Goal: Task Accomplishment & Management: Manage account settings

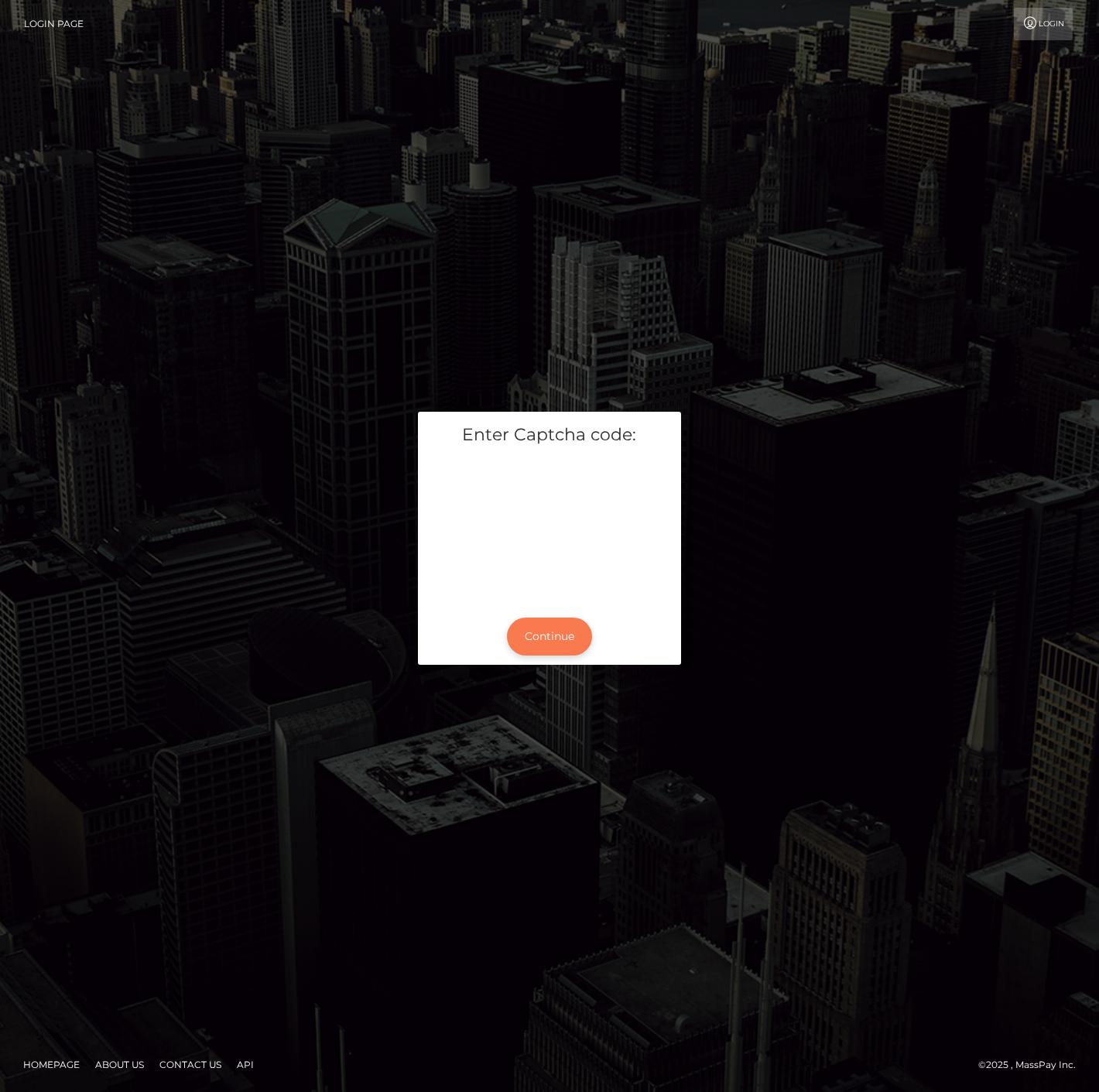
click at [555, 637] on button "Continue" at bounding box center [549, 637] width 85 height 38
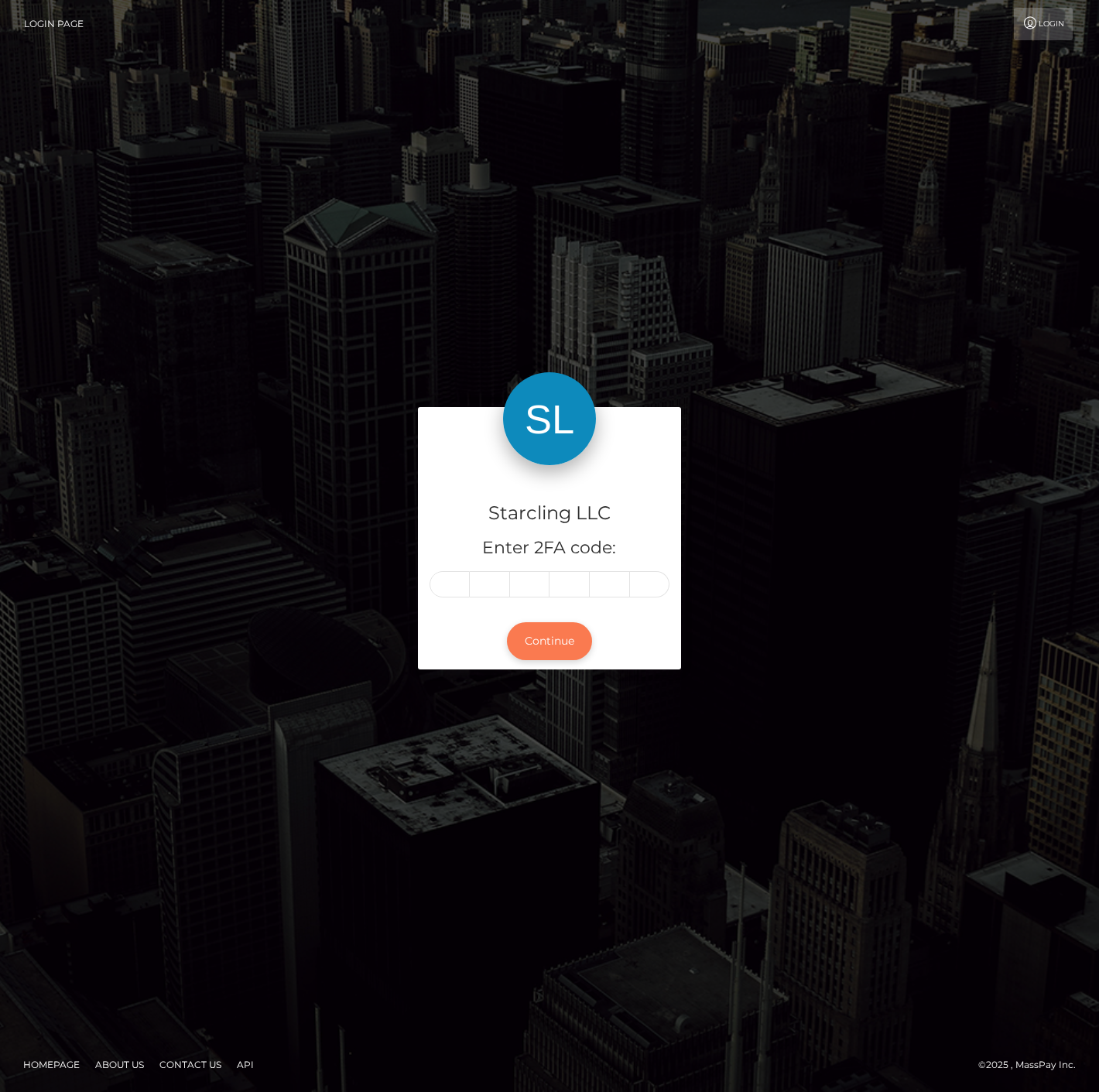
click at [536, 646] on button "Continue" at bounding box center [549, 642] width 85 height 38
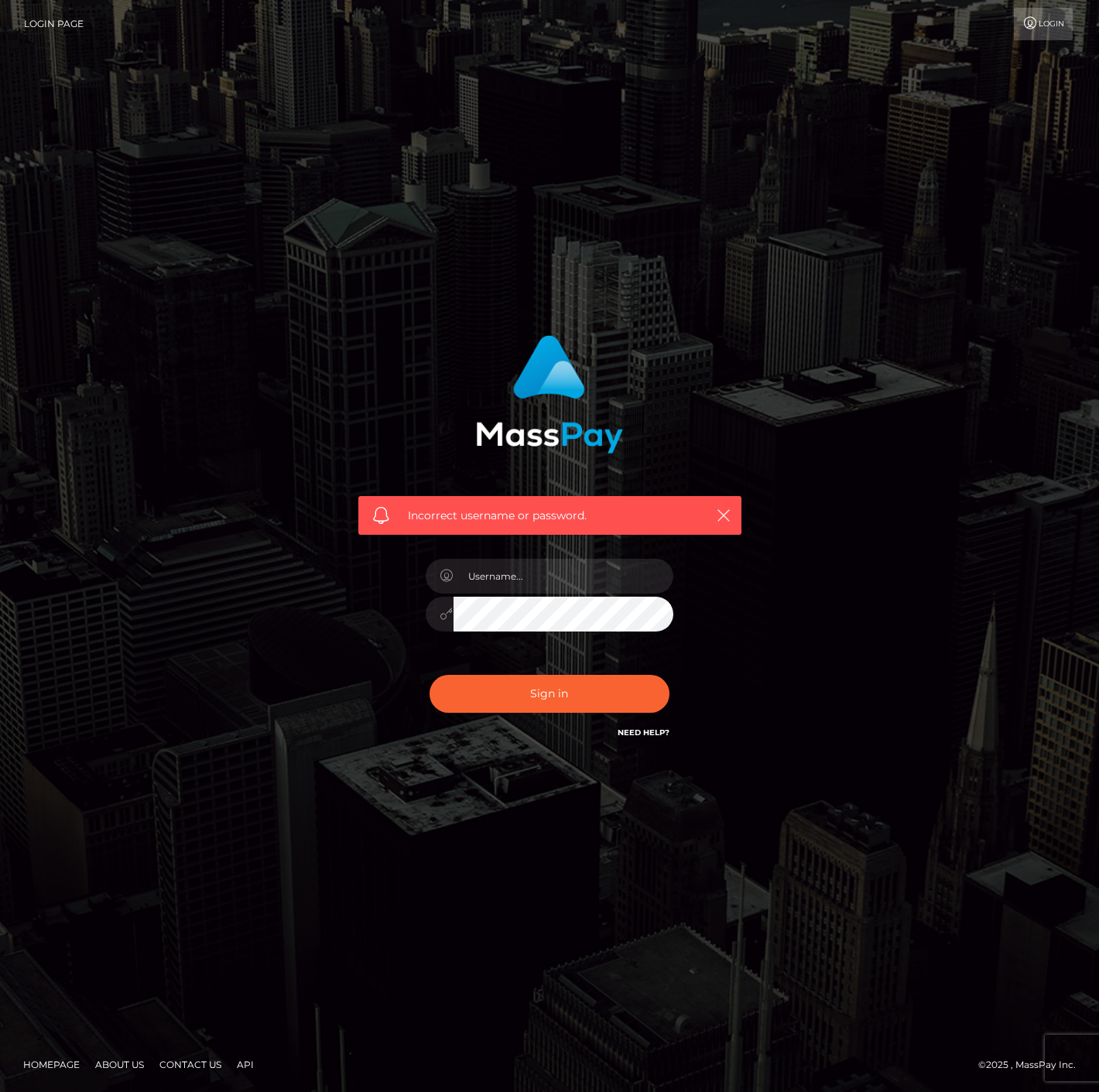
click at [518, 557] on div at bounding box center [550, 606] width 271 height 119
click at [524, 576] on input "text" at bounding box center [563, 576] width 220 height 35
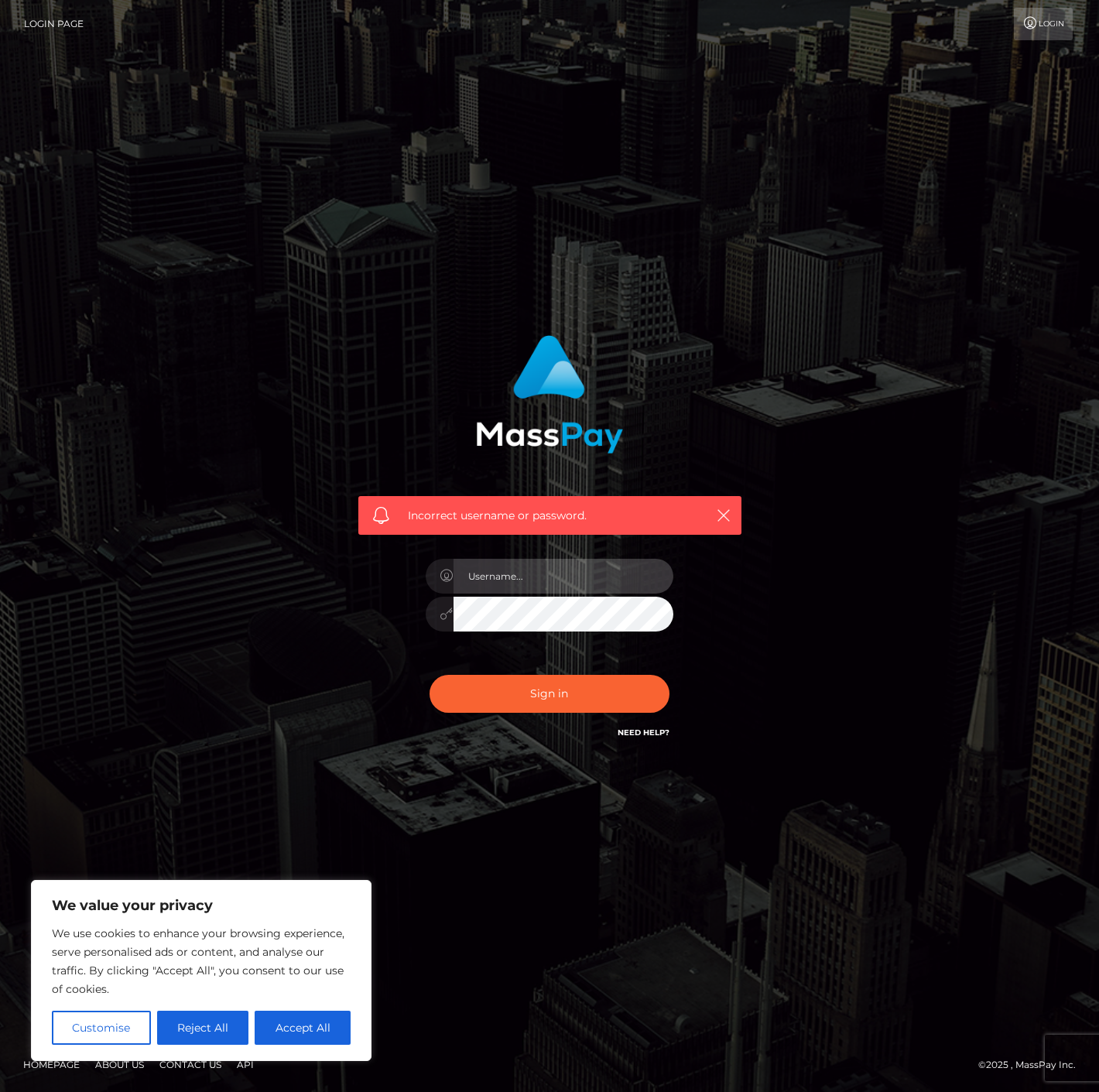
type input "polinab"
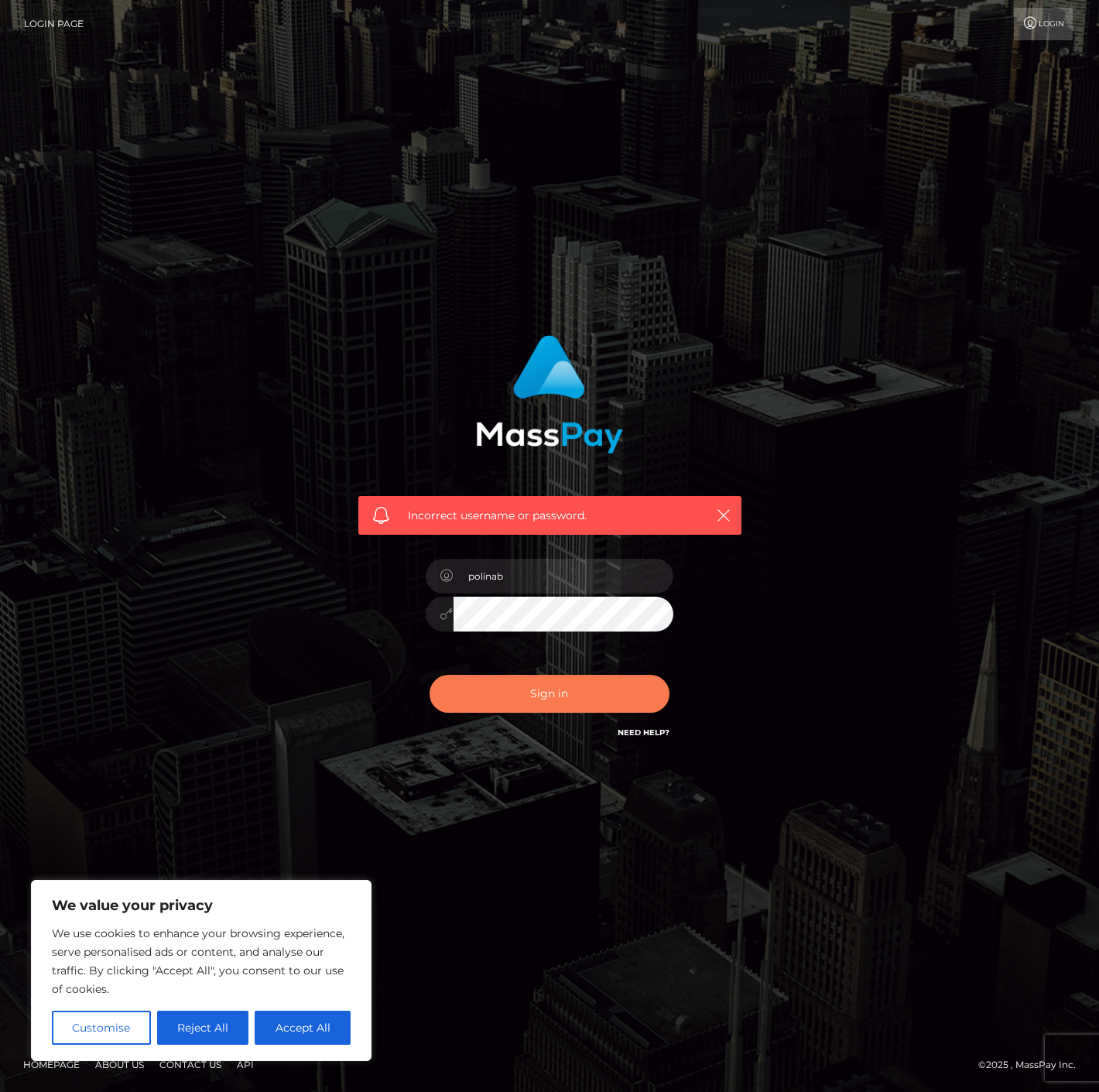
click at [515, 696] on button "Sign in" at bounding box center [550, 694] width 240 height 38
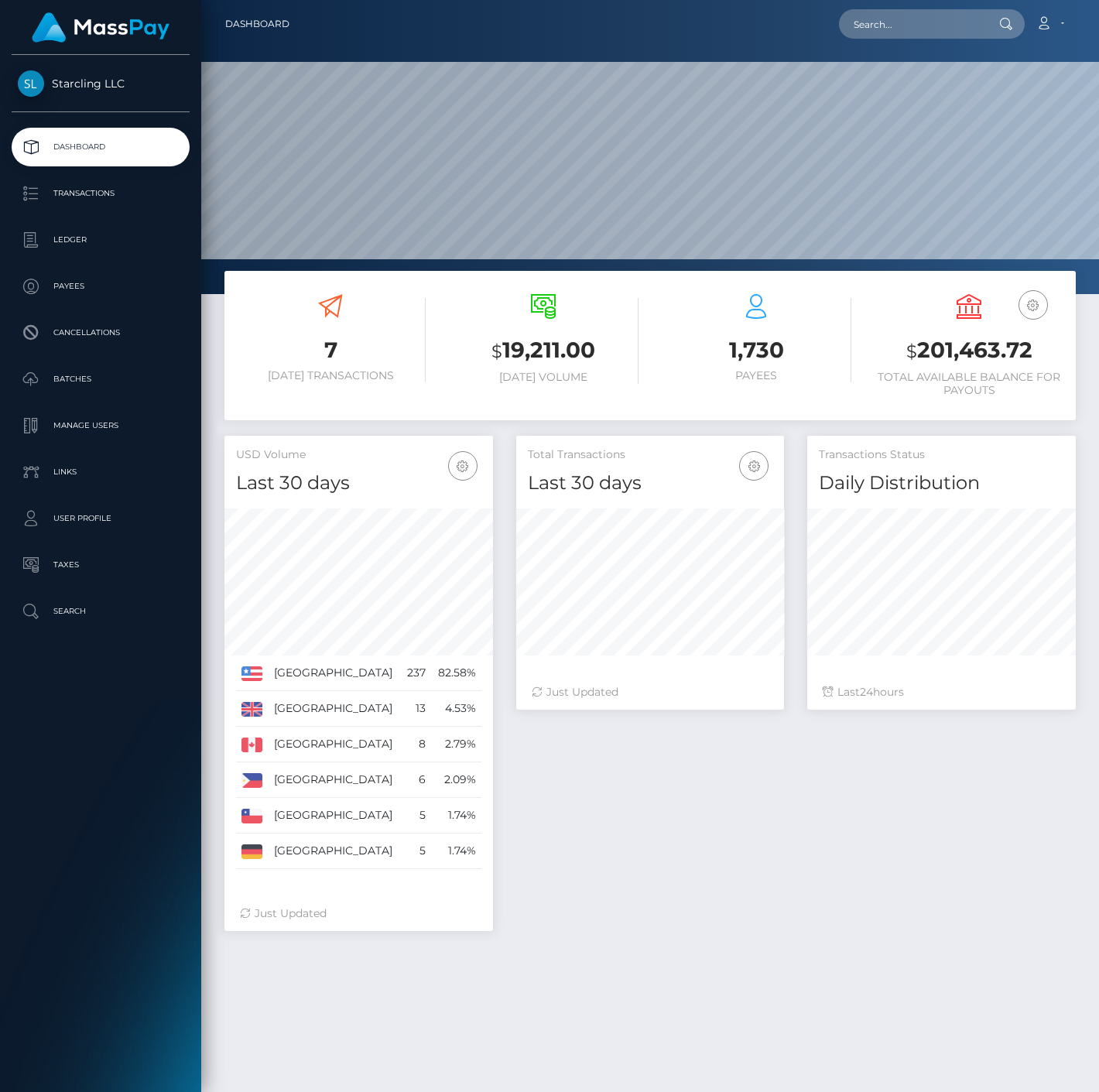
scroll to position [274, 267]
